Goal: Information Seeking & Learning: Find specific fact

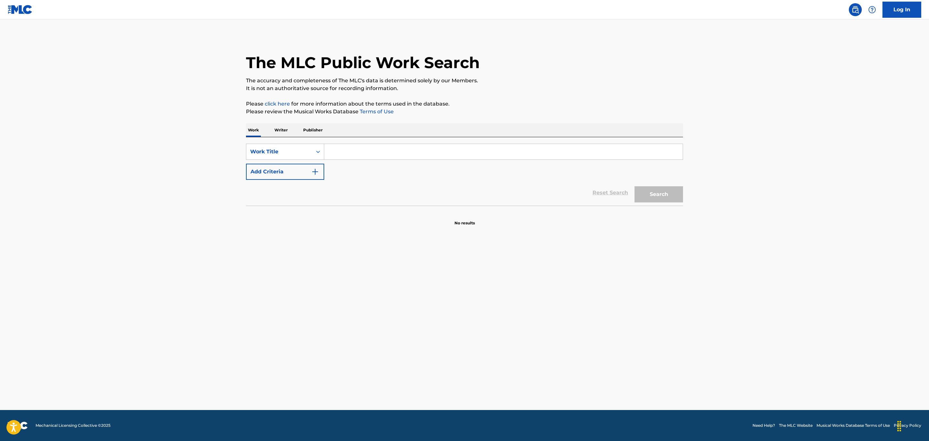
click at [354, 150] on input "Search Form" at bounding box center [503, 152] width 358 height 16
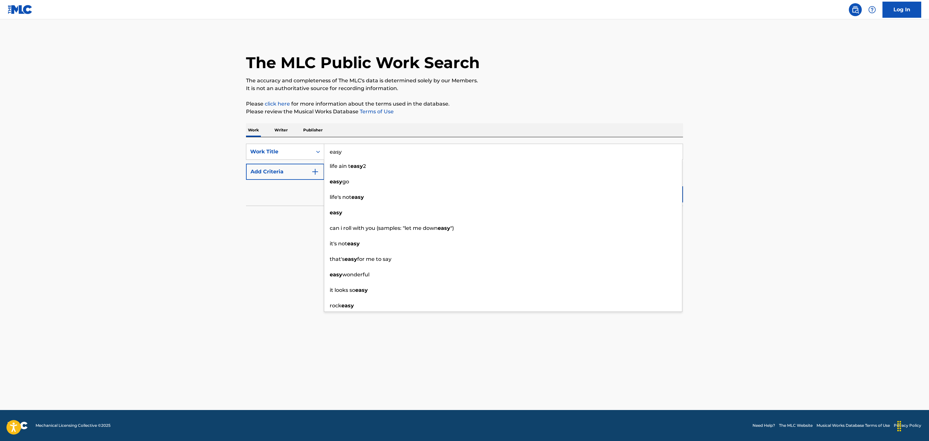
type input "easy"
click at [296, 173] on button "Add Criteria" at bounding box center [285, 172] width 78 height 16
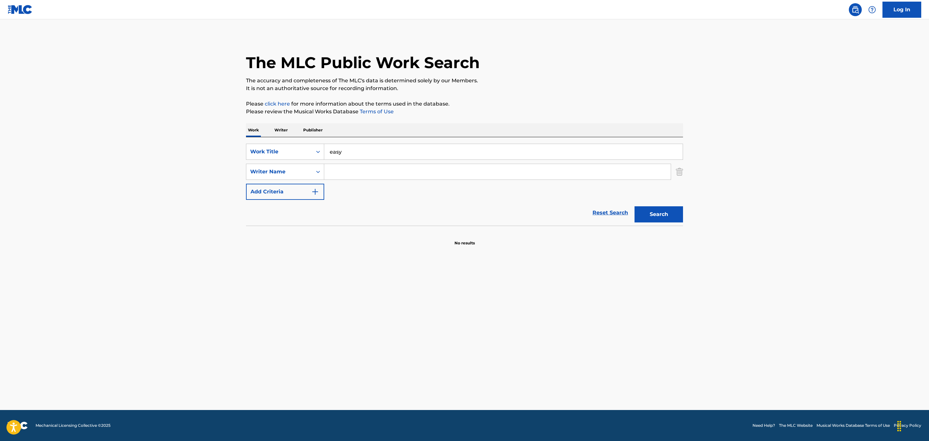
click at [360, 170] on input "Search Form" at bounding box center [497, 172] width 346 height 16
click at [308, 186] on button "Add Criteria" at bounding box center [285, 192] width 78 height 16
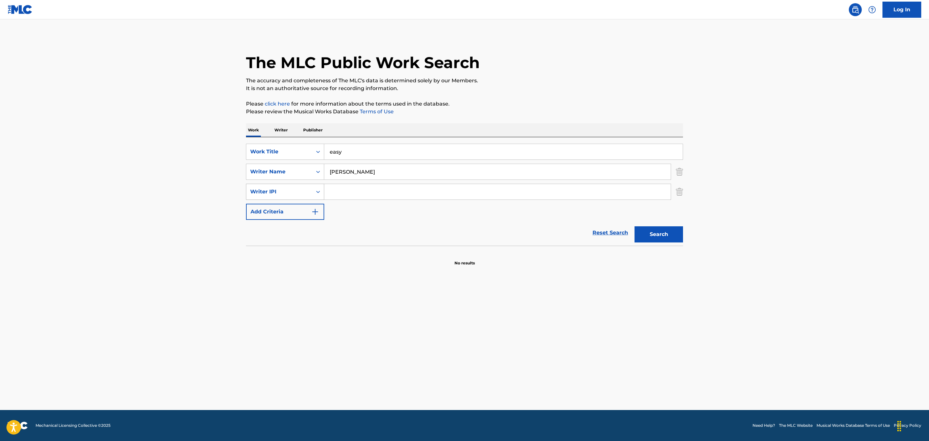
click at [308, 194] on div "Writer IPI" at bounding box center [279, 192] width 58 height 8
drag, startPoint x: 368, startPoint y: 236, endPoint x: 392, endPoint y: 233, distance: 23.8
click at [378, 235] on div "Reset Search Search" at bounding box center [464, 233] width 437 height 26
drag, startPoint x: 395, startPoint y: 175, endPoint x: 223, endPoint y: 170, distance: 172.0
click at [223, 170] on main "The MLC Public Work Search The accuracy and completeness of The MLC's data is d…" at bounding box center [464, 214] width 929 height 391
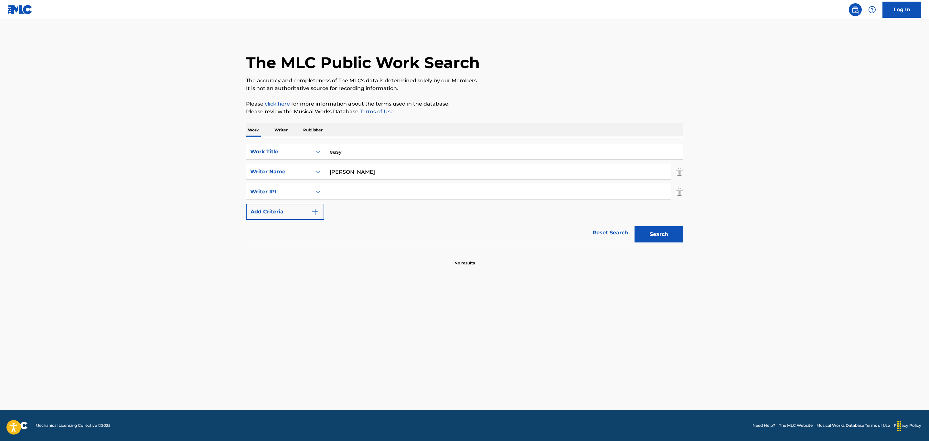
type input "[PERSON_NAME]"
click at [634, 227] on button "Search" at bounding box center [658, 235] width 48 height 16
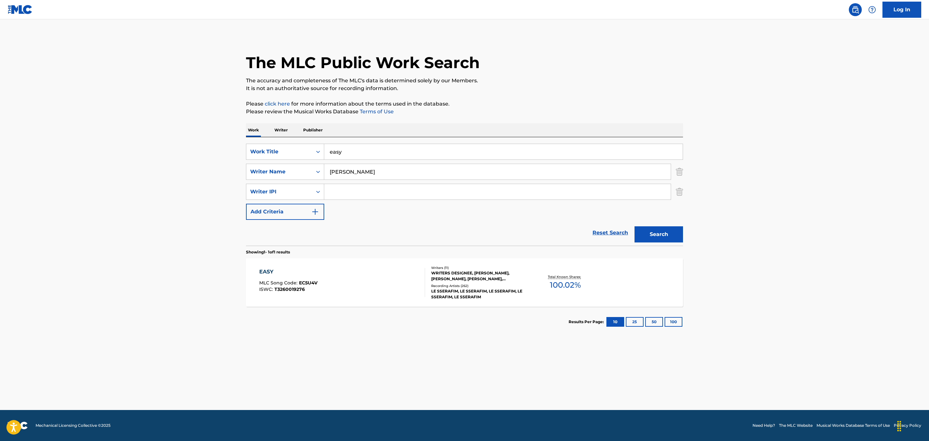
click at [341, 279] on div "EASY MLC Song Code : EC5U4V ISWC : T3260019276" at bounding box center [342, 282] width 166 height 29
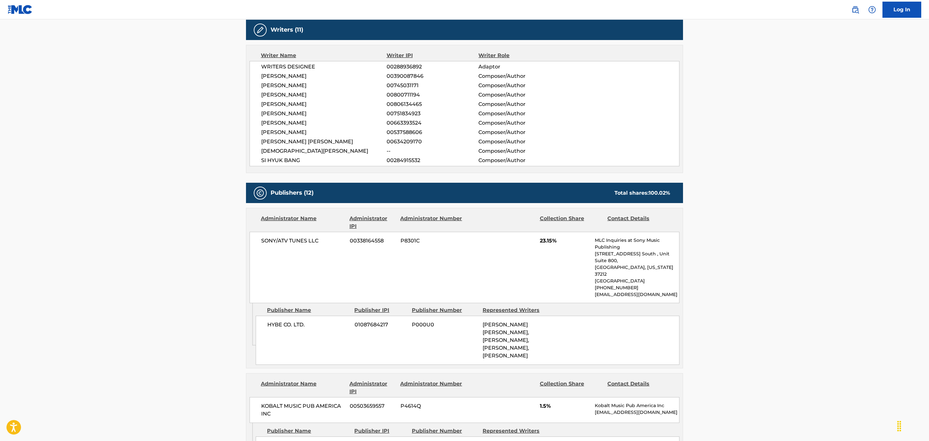
scroll to position [485, 0]
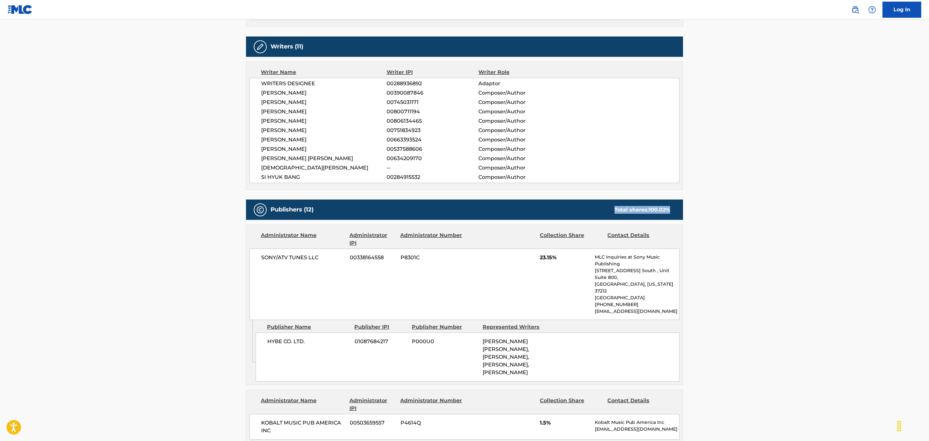
drag, startPoint x: 670, startPoint y: 212, endPoint x: 583, endPoint y: 214, distance: 87.6
click at [583, 214] on div "Publishers (12) Total shares: 100.02 %" at bounding box center [464, 210] width 437 height 20
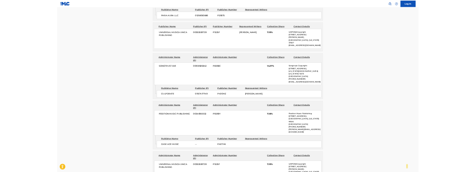
scroll to position [1503, 0]
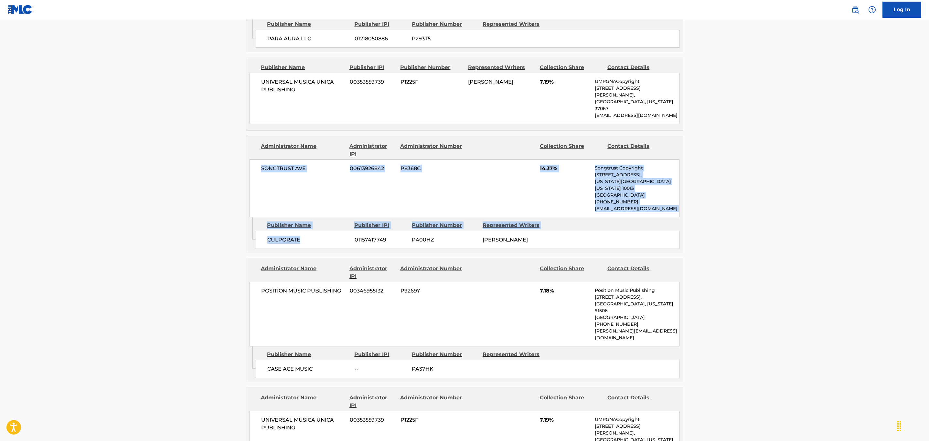
drag, startPoint x: 316, startPoint y: 197, endPoint x: 261, endPoint y: 148, distance: 74.2
click at [261, 148] on div "Administrator Name Administrator IPI Administrator Number Collection Share Cont…" at bounding box center [464, 195] width 437 height 118
